Goal: Task Accomplishment & Management: Use online tool/utility

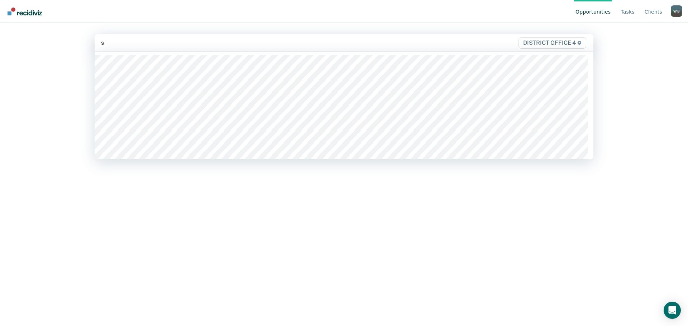
type input "sp"
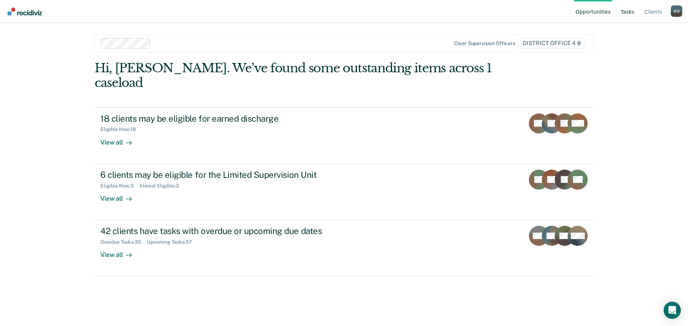
click at [625, 11] on link "Tasks" at bounding box center [627, 11] width 17 height 23
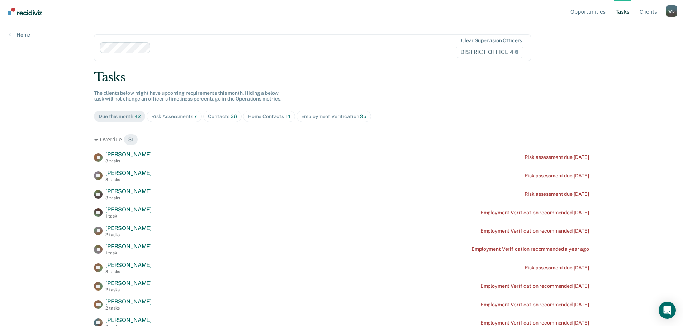
click at [260, 117] on div "Home Contacts 14" at bounding box center [269, 117] width 43 height 6
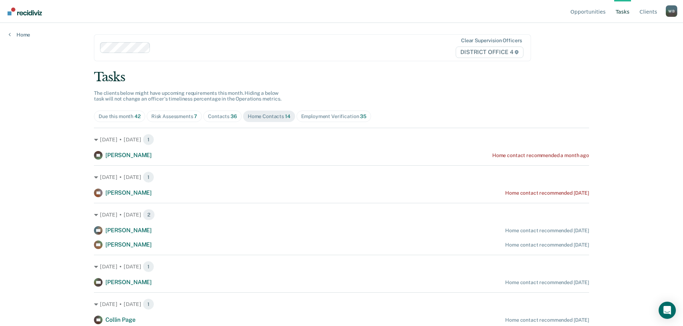
click at [221, 117] on div "Contacts 36" at bounding box center [222, 117] width 29 height 6
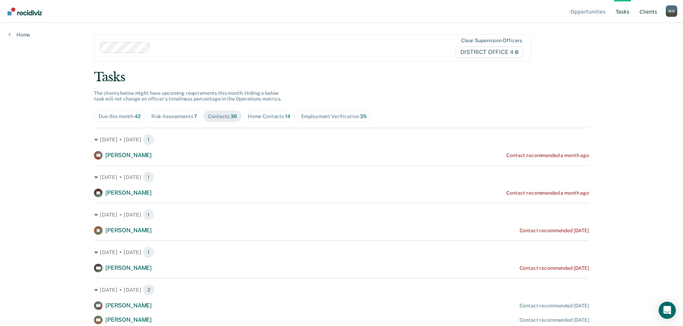
click at [648, 12] on link "Client s" at bounding box center [648, 11] width 20 height 23
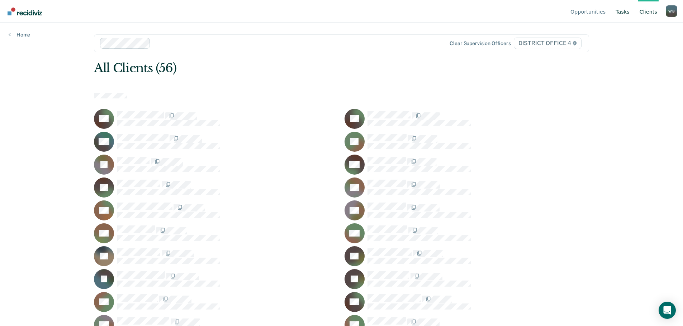
click at [620, 12] on link "Tasks" at bounding box center [622, 11] width 17 height 23
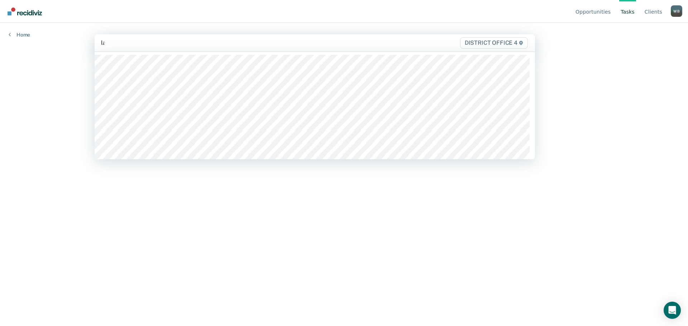
type input "las"
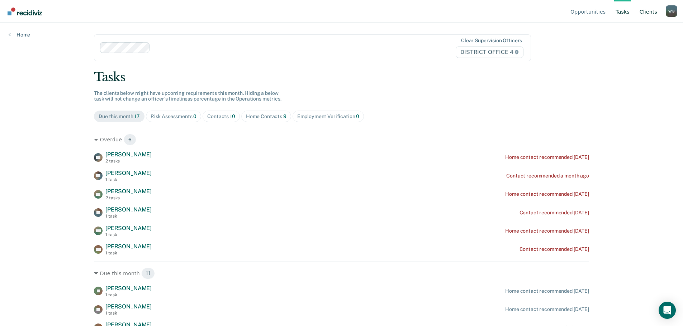
click at [657, 11] on link "Client s" at bounding box center [648, 11] width 20 height 23
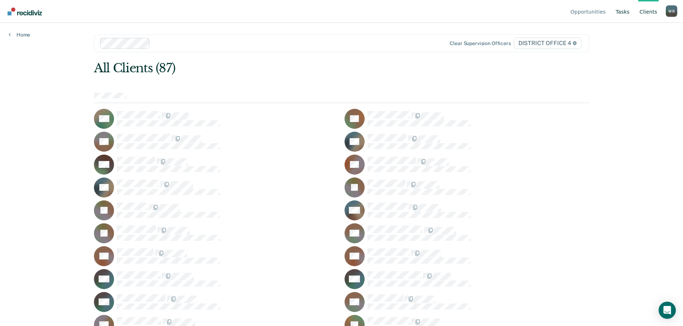
click at [626, 11] on link "Tasks" at bounding box center [622, 11] width 17 height 23
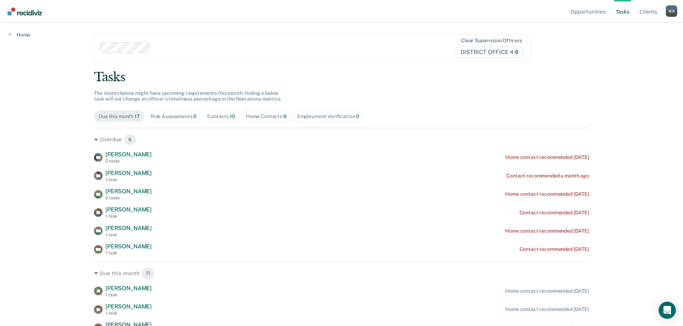
click at [214, 116] on div "Contacts 10" at bounding box center [221, 117] width 28 height 6
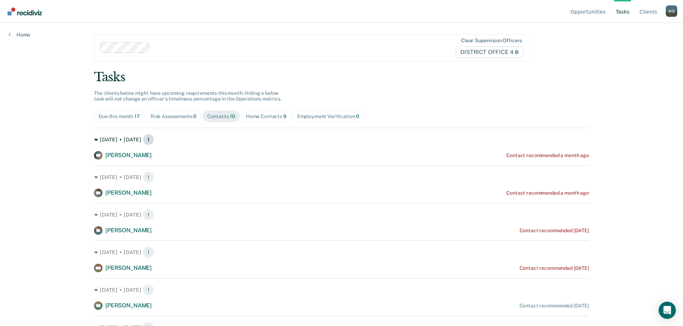
scroll to position [36, 0]
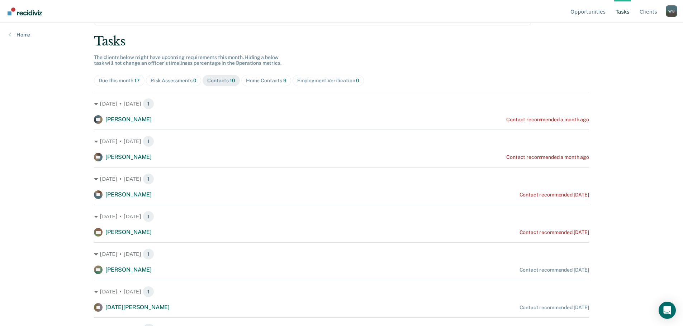
click at [247, 83] on div "Home Contacts 9" at bounding box center [266, 81] width 40 height 6
click at [215, 86] on span "Contacts 10" at bounding box center [220, 80] width 37 height 11
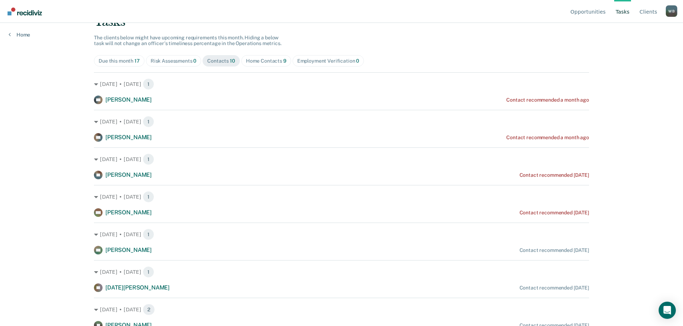
scroll to position [0, 0]
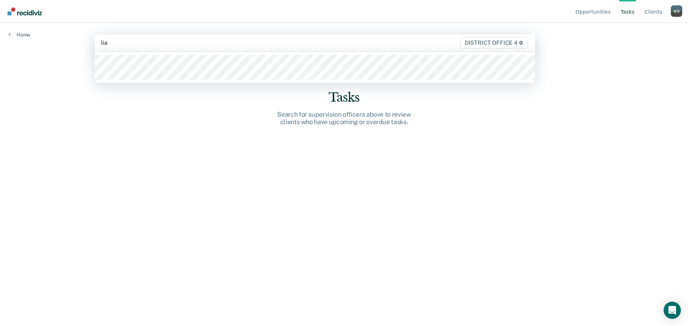
type input "[PERSON_NAME]"
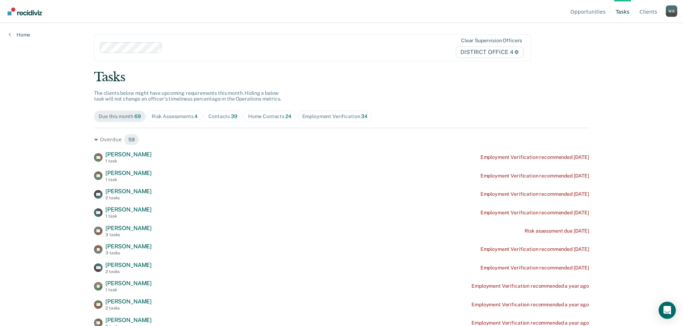
click at [277, 117] on div "Home Contacts 24" at bounding box center [269, 117] width 43 height 6
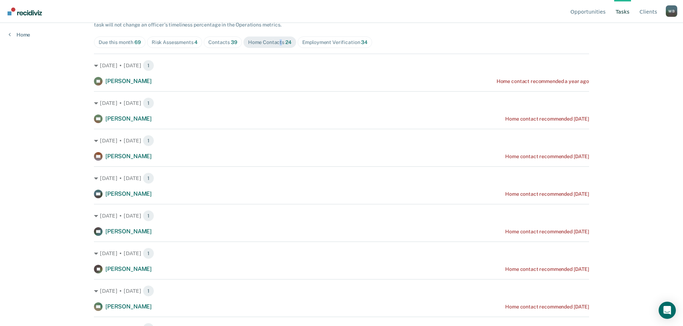
scroll to position [72, 0]
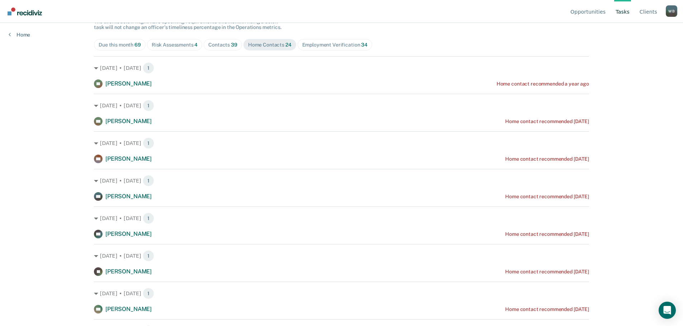
click at [219, 47] on div "Contacts 39" at bounding box center [222, 45] width 29 height 6
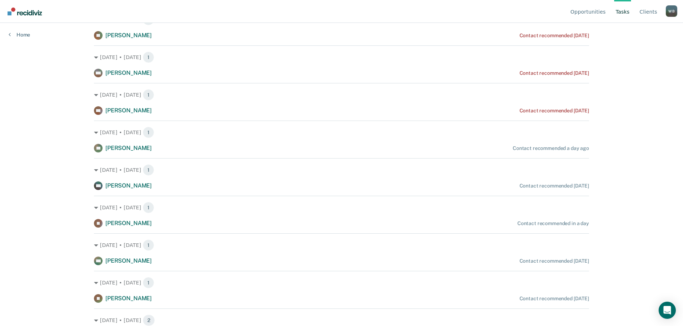
scroll to position [932, 0]
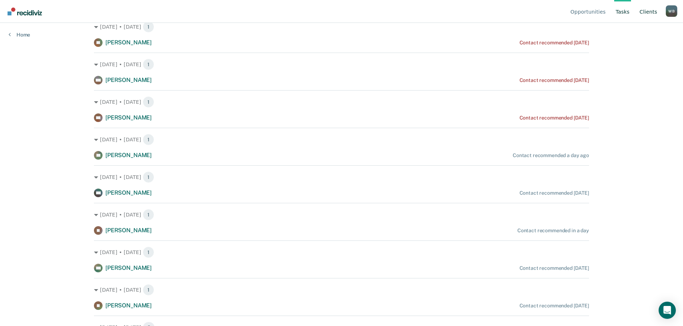
click at [650, 11] on link "Client s" at bounding box center [648, 11] width 20 height 23
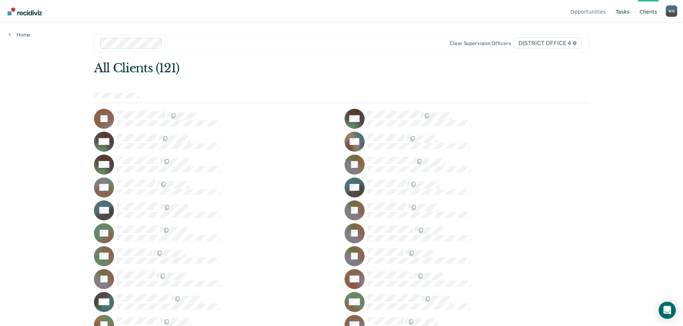
click at [624, 15] on link "Tasks" at bounding box center [622, 11] width 17 height 23
